Goal: Complete application form

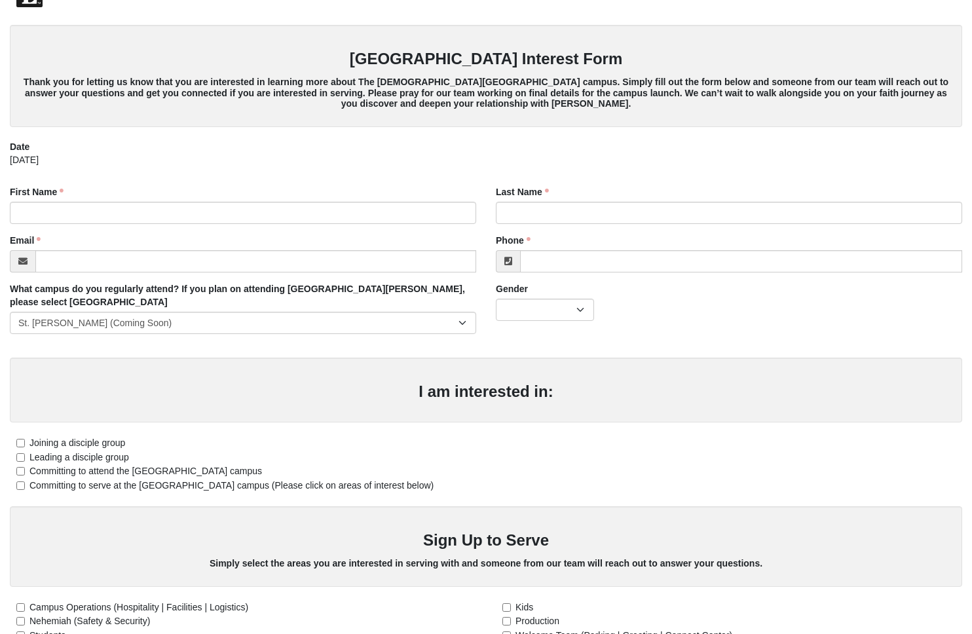
scroll to position [24, 0]
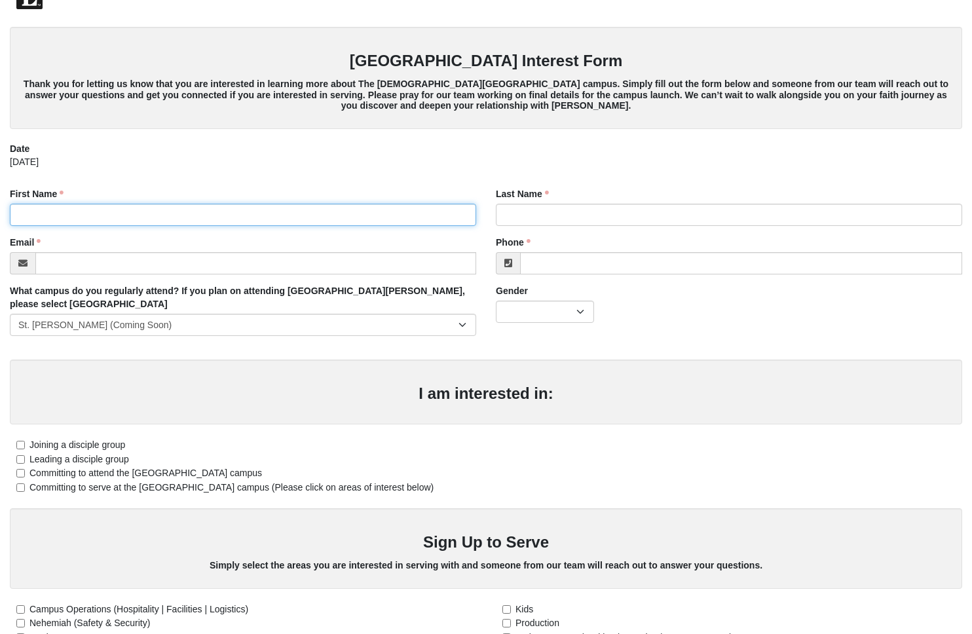
click at [113, 202] on div "First Name First Name is required." at bounding box center [243, 206] width 466 height 39
type input "[PERSON_NAME]"
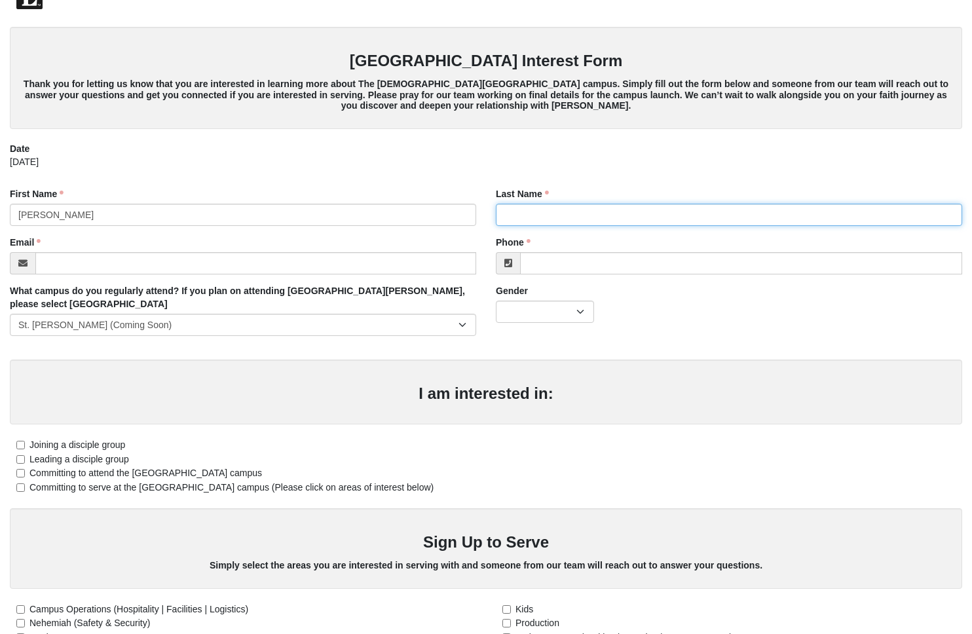
click at [557, 218] on input "Last Name" at bounding box center [729, 215] width 466 height 22
type input "[PERSON_NAME]"
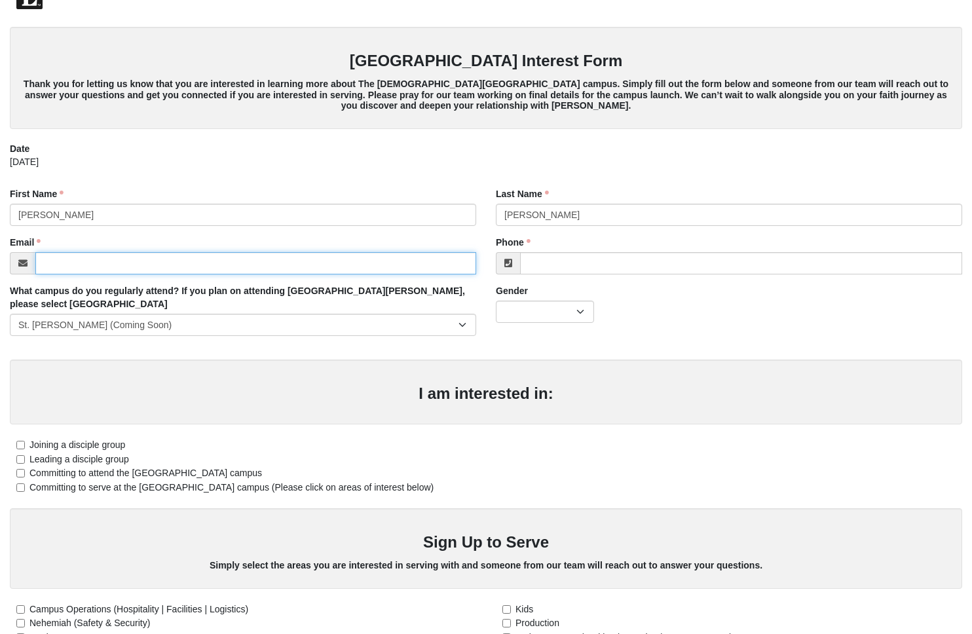
click at [170, 270] on input "Email" at bounding box center [255, 263] width 441 height 22
type input "[EMAIL_ADDRESS][DOMAIN_NAME]"
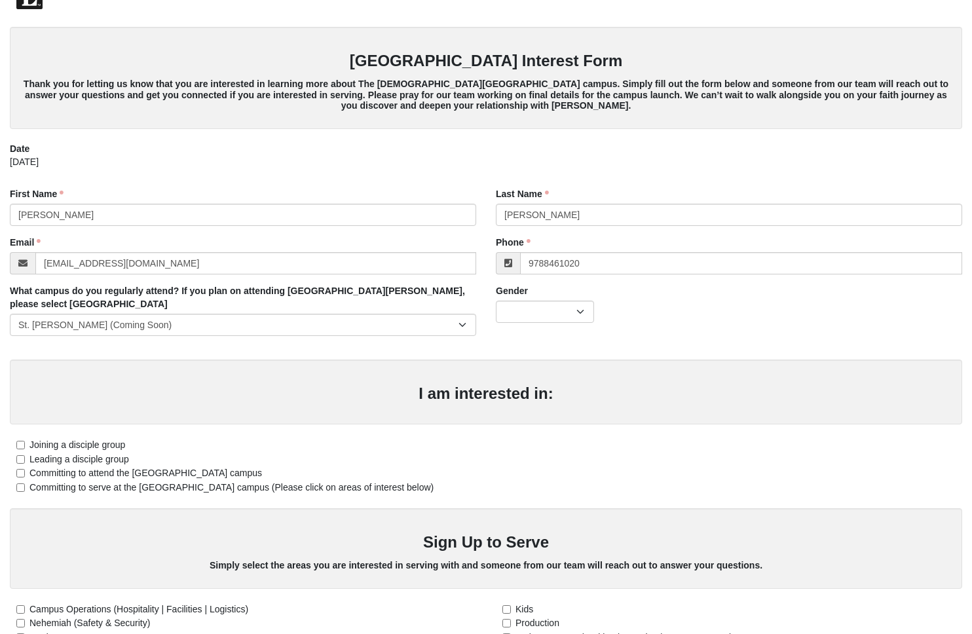
type input "[PHONE_NUMBER]"
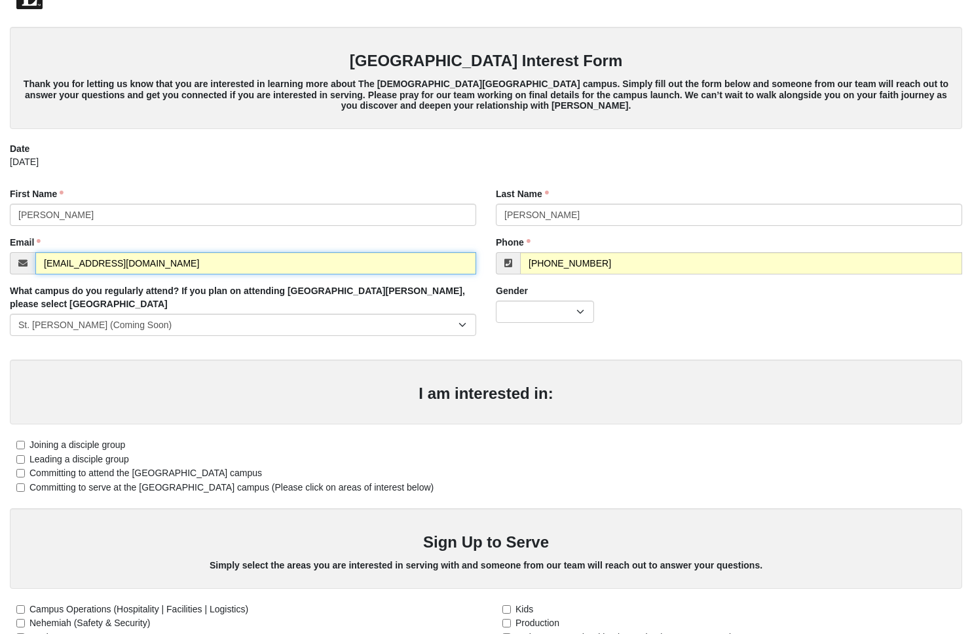
click at [167, 260] on input "[EMAIL_ADDRESS][DOMAIN_NAME]" at bounding box center [255, 263] width 441 height 22
drag, startPoint x: 162, startPoint y: 263, endPoint x: 102, endPoint y: 265, distance: 61.0
click at [102, 265] on input "[EMAIL_ADDRESS][DOMAIN_NAME]" at bounding box center [255, 263] width 441 height 22
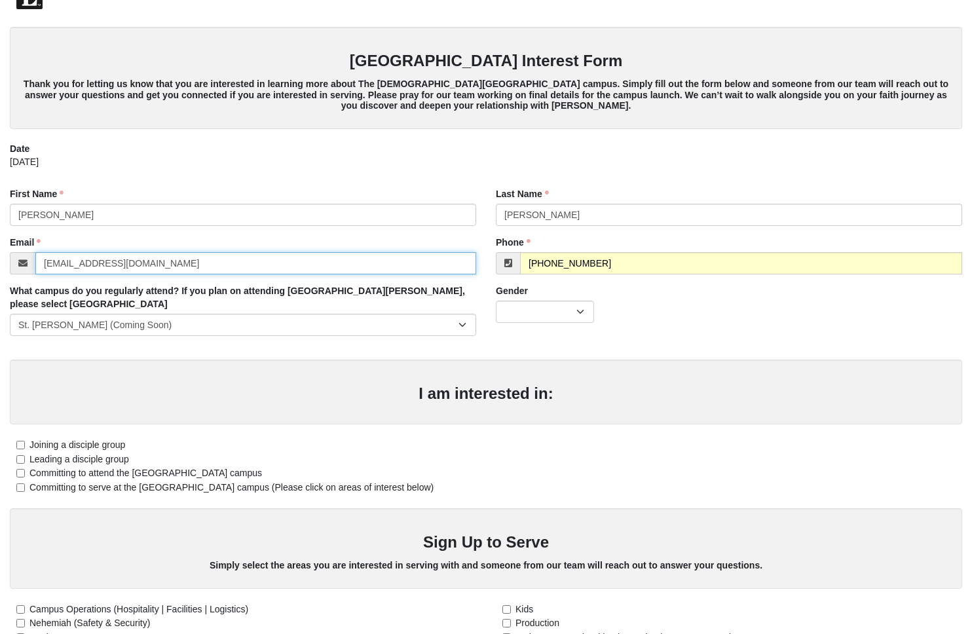
scroll to position [23, 0]
type input "[EMAIL_ADDRESS][DOMAIN_NAME]"
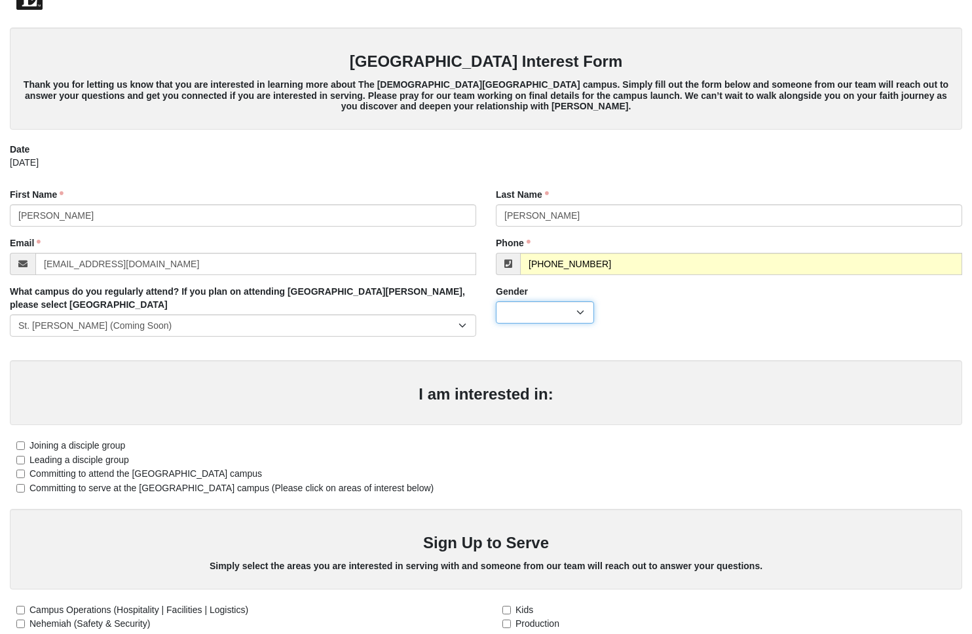
click at [578, 314] on select "[DEMOGRAPHIC_DATA] [DEMOGRAPHIC_DATA]" at bounding box center [545, 312] width 98 height 22
select select "2"
click at [496, 301] on select "[DEMOGRAPHIC_DATA] [DEMOGRAPHIC_DATA]" at bounding box center [545, 312] width 98 height 22
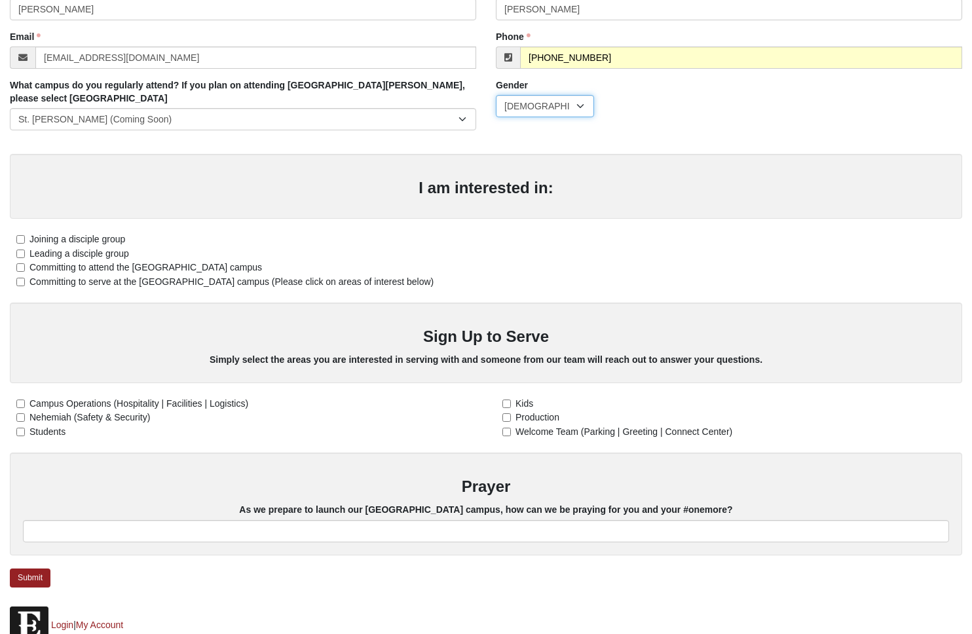
scroll to position [233, 0]
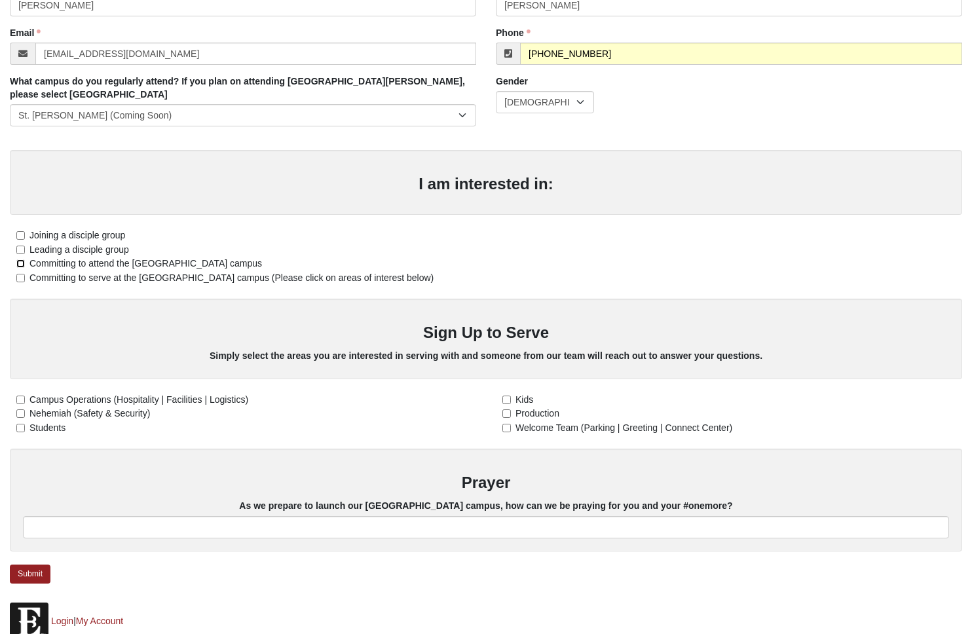
click at [21, 259] on input "Committing to attend the [GEOGRAPHIC_DATA] campus" at bounding box center [20, 263] width 9 height 9
checkbox input "true"
click at [20, 274] on input "Committing to serve at the [GEOGRAPHIC_DATA] campus (Please click on areas of i…" at bounding box center [20, 278] width 9 height 9
checkbox input "true"
click at [19, 231] on input "Joining a disciple group" at bounding box center [20, 235] width 9 height 9
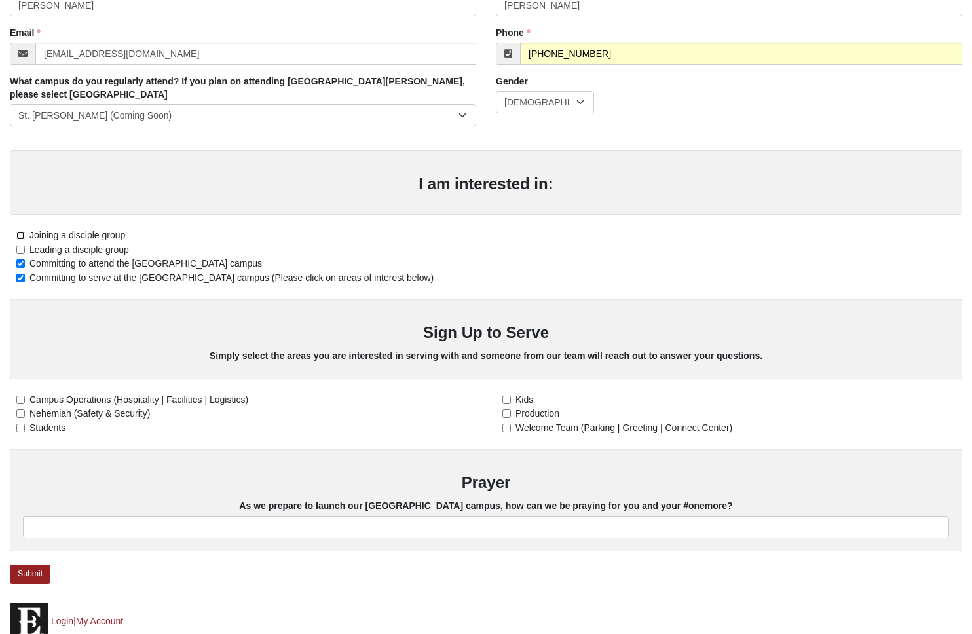
checkbox input "true"
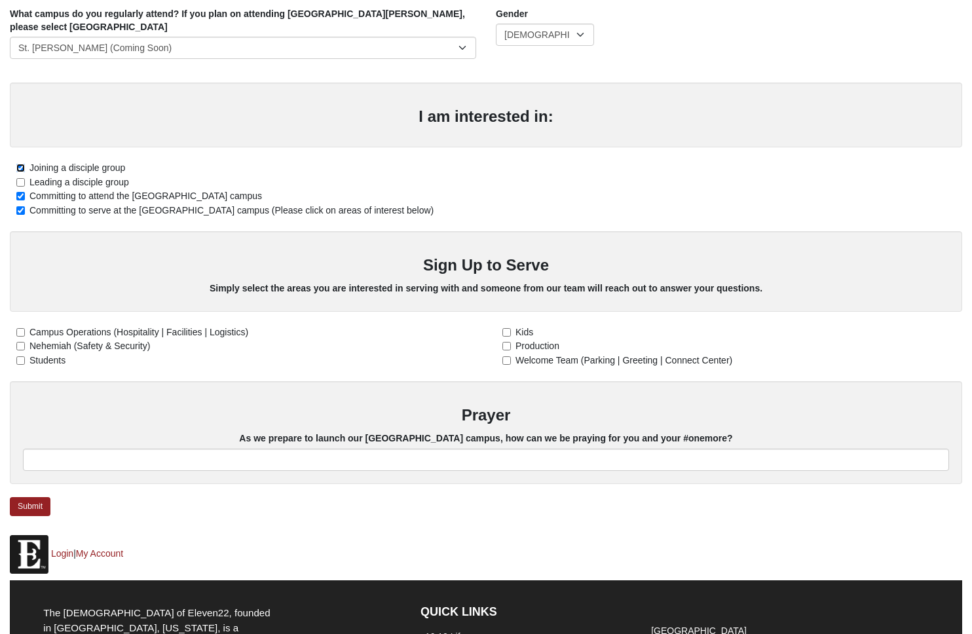
scroll to position [305, 0]
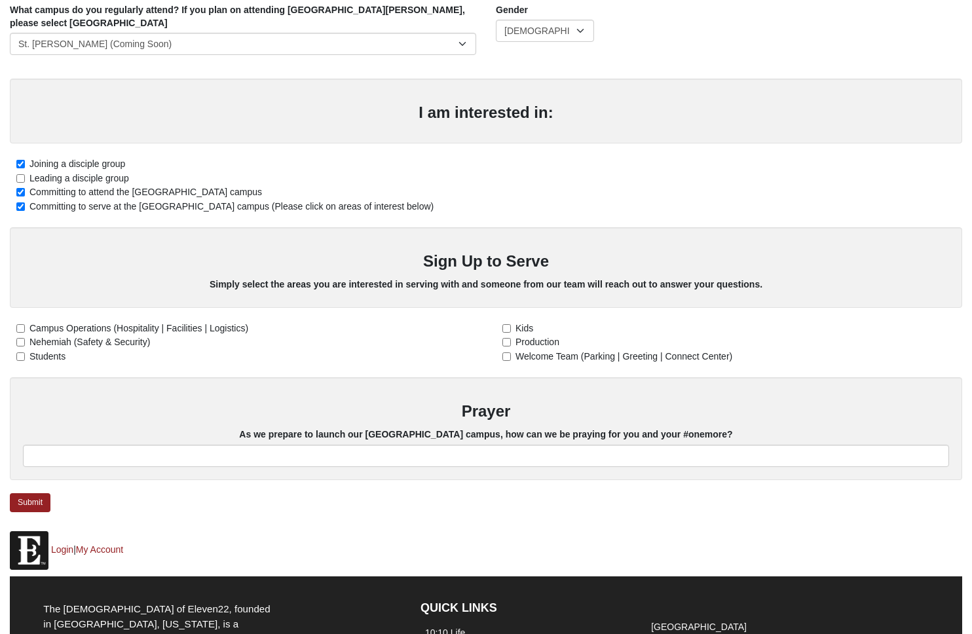
click at [514, 335] on label "Production" at bounding box center [528, 342] width 64 height 14
click at [511, 338] on input "Production" at bounding box center [507, 342] width 9 height 9
checkbox input "true"
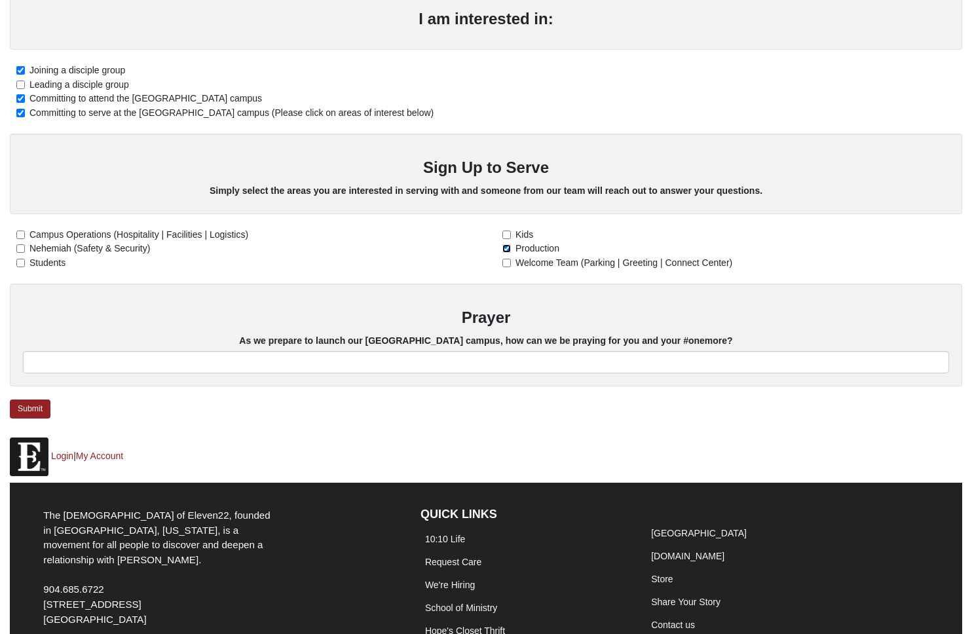
scroll to position [468, 0]
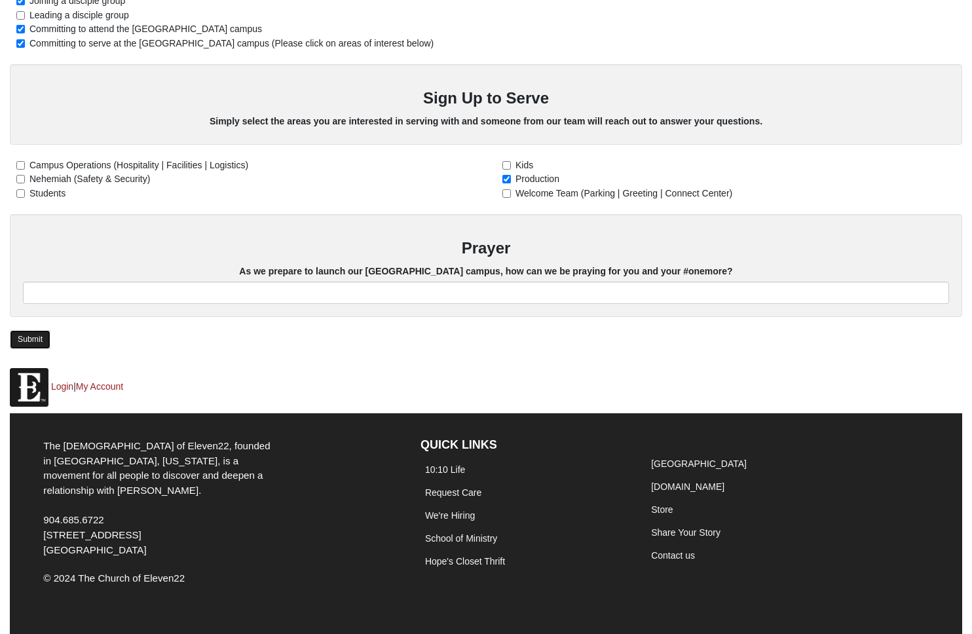
click at [30, 330] on link "Submit" at bounding box center [30, 339] width 41 height 19
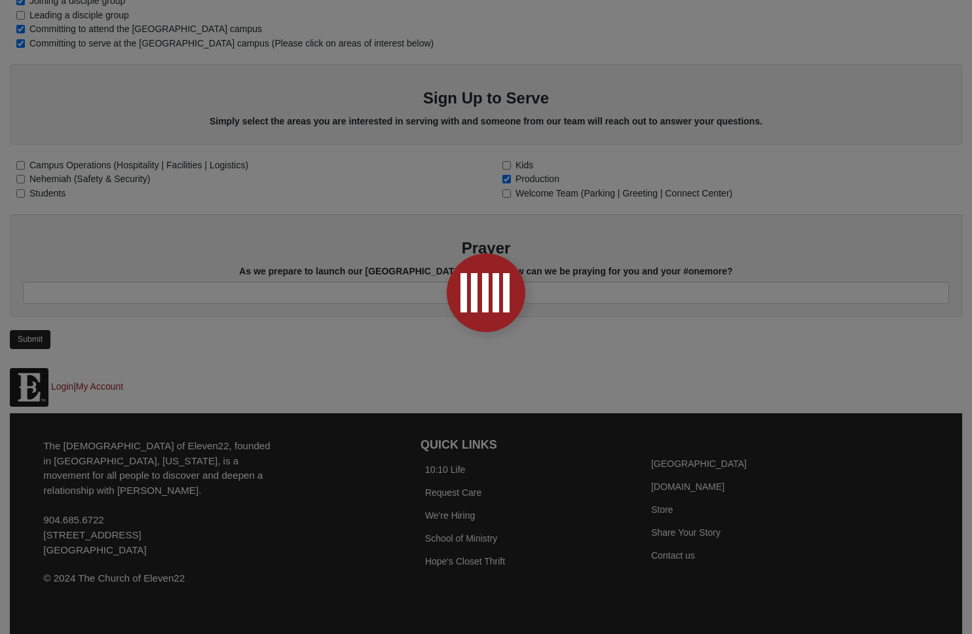
scroll to position [0, 0]
